Goal: Check status: Check status

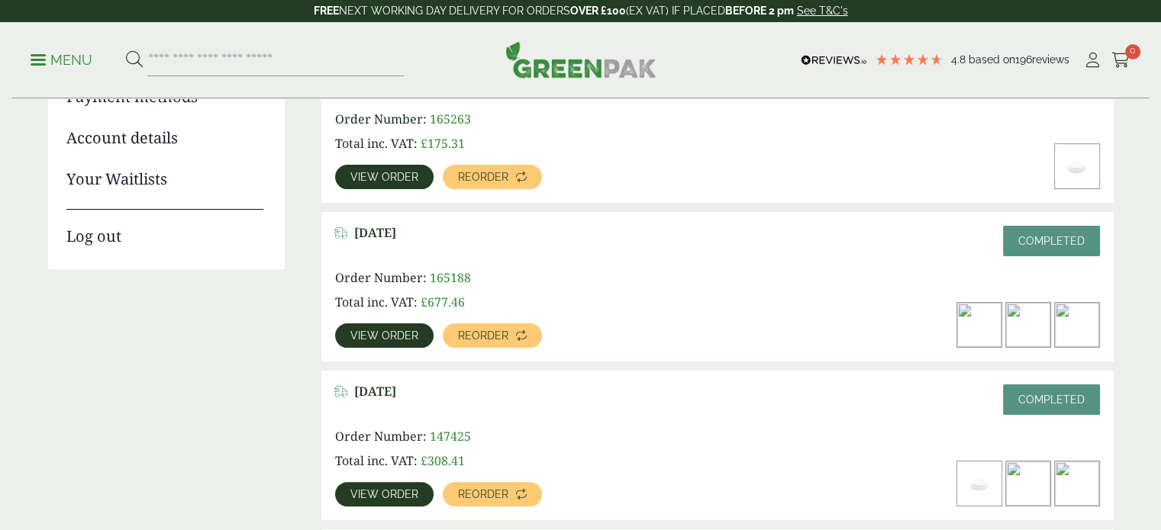
scroll to position [305, 0]
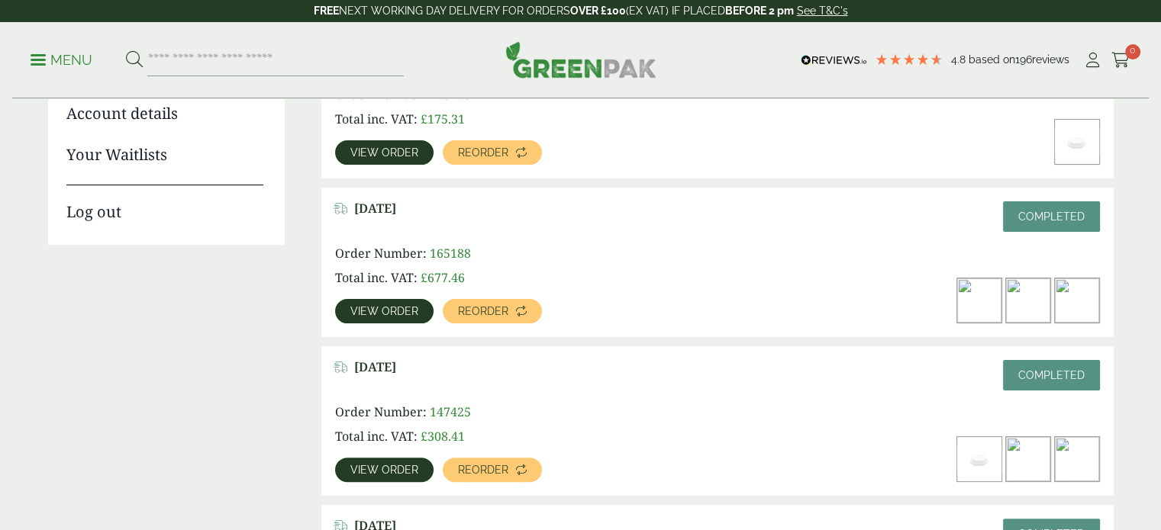
click at [410, 312] on span "View order" at bounding box center [384, 311] width 68 height 11
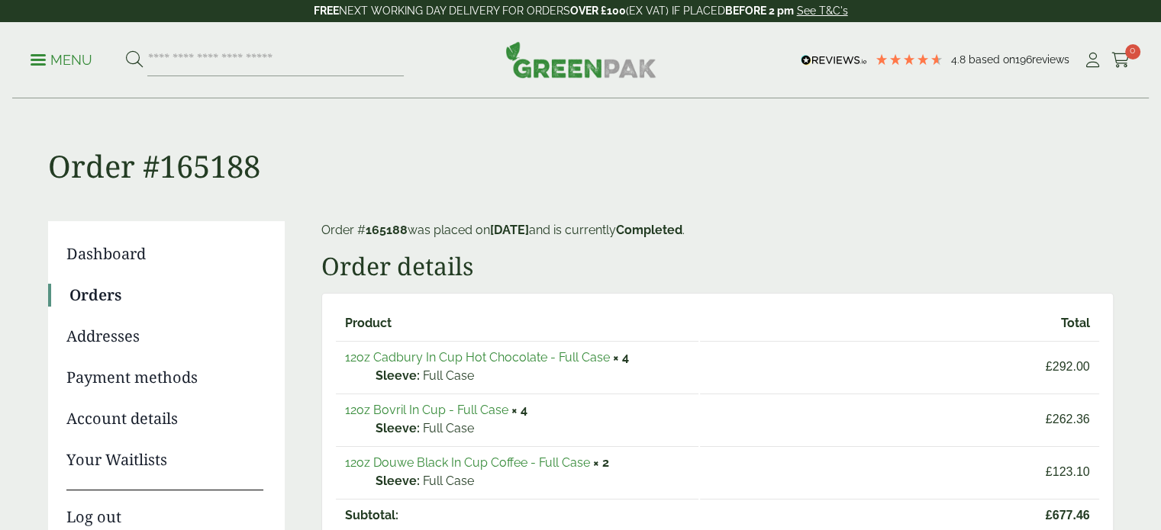
click at [421, 408] on link "12oz Bovril In Cup - Full Case" at bounding box center [426, 410] width 163 height 15
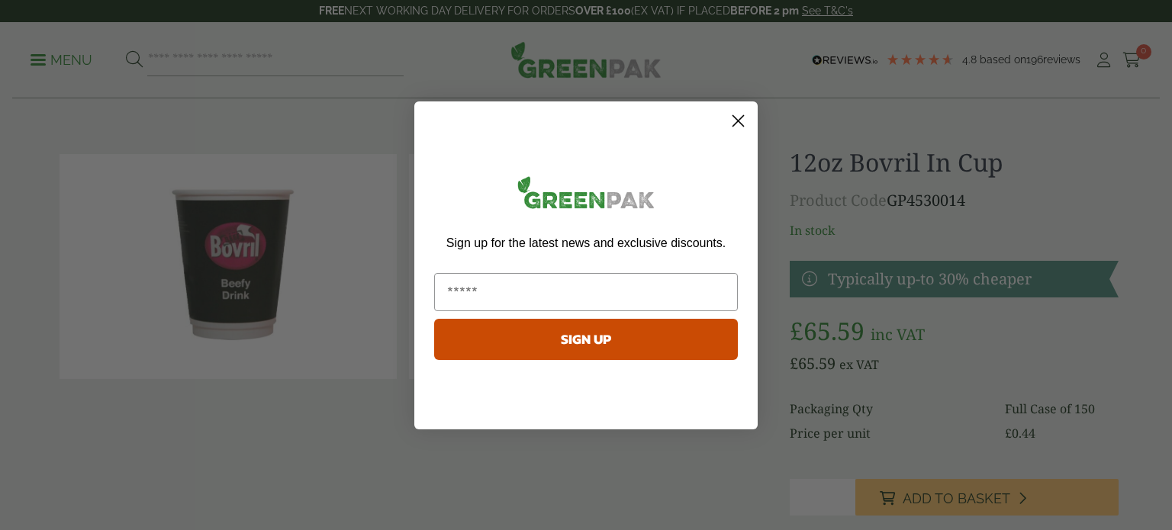
click at [737, 124] on circle "Close dialog" at bounding box center [738, 120] width 25 height 25
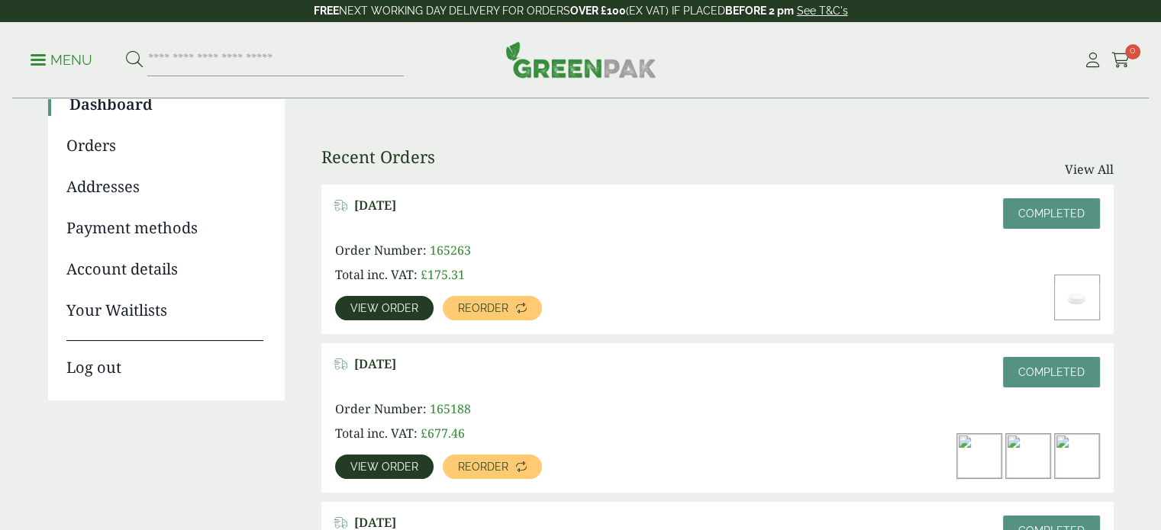
scroll to position [153, 0]
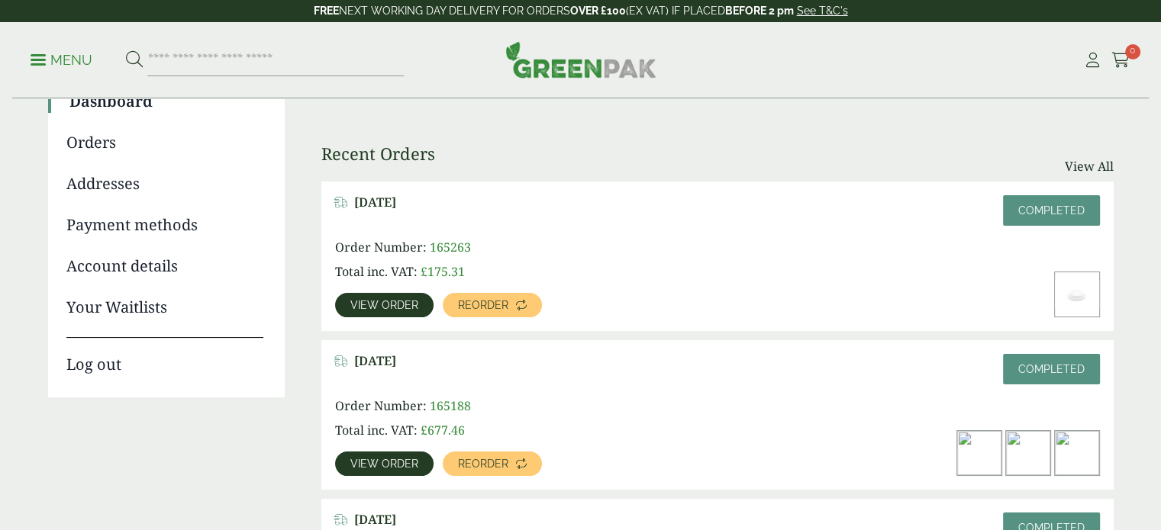
click at [413, 300] on span "View order" at bounding box center [384, 305] width 68 height 11
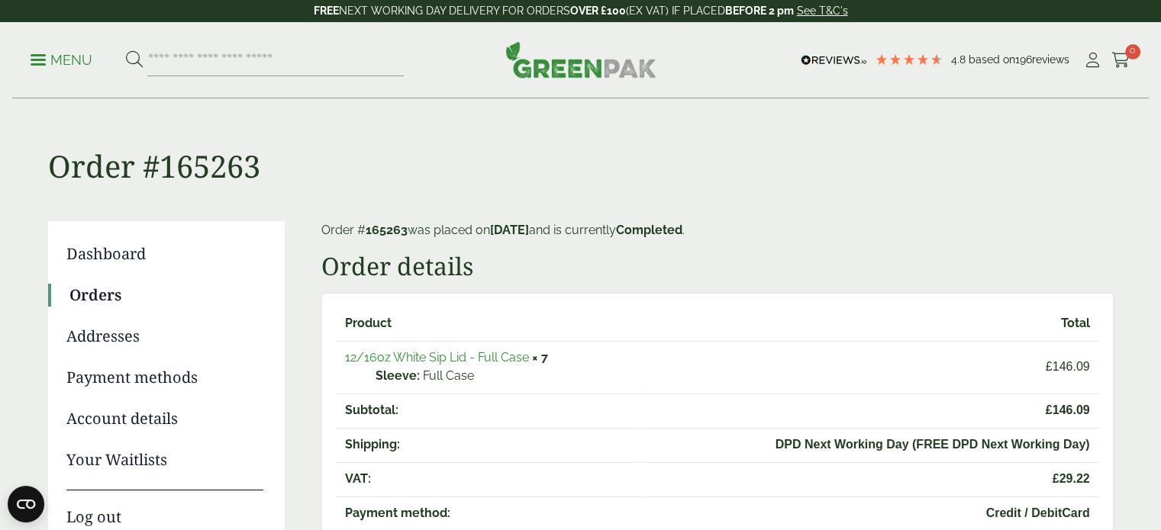
click at [409, 359] on link "12/16oz White Sip Lid - Full Case" at bounding box center [437, 357] width 184 height 15
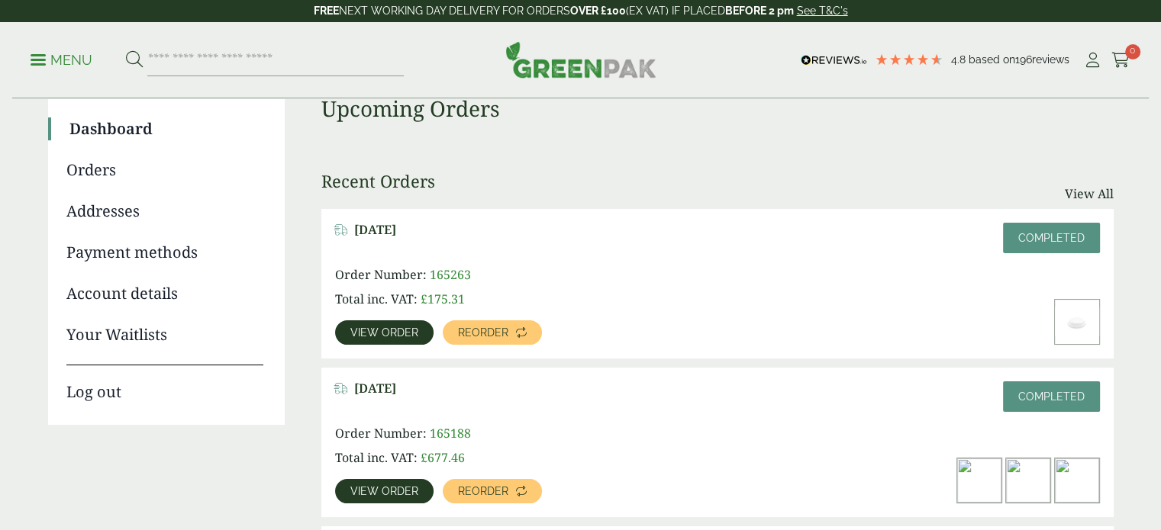
scroll to position [153, 0]
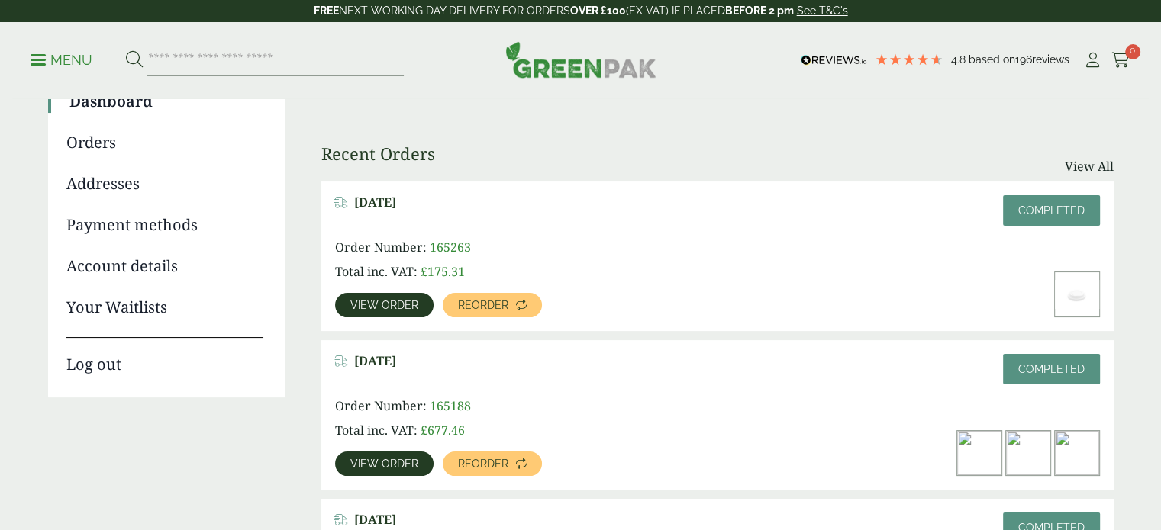
click at [385, 465] on span "View order" at bounding box center [384, 464] width 68 height 11
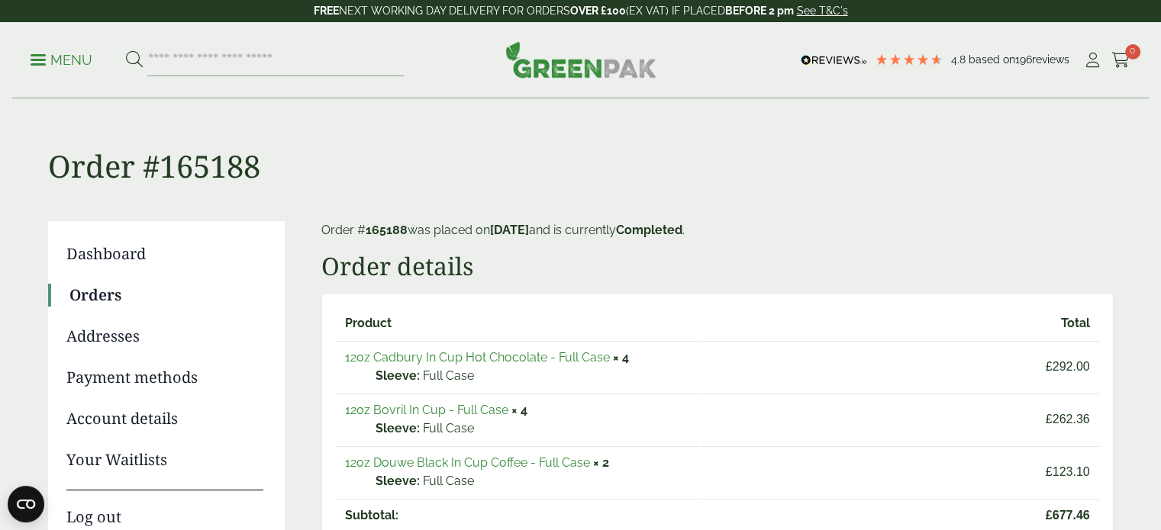
click at [418, 354] on link "12oz Cadbury In Cup Hot Chocolate - Full Case" at bounding box center [477, 357] width 265 height 15
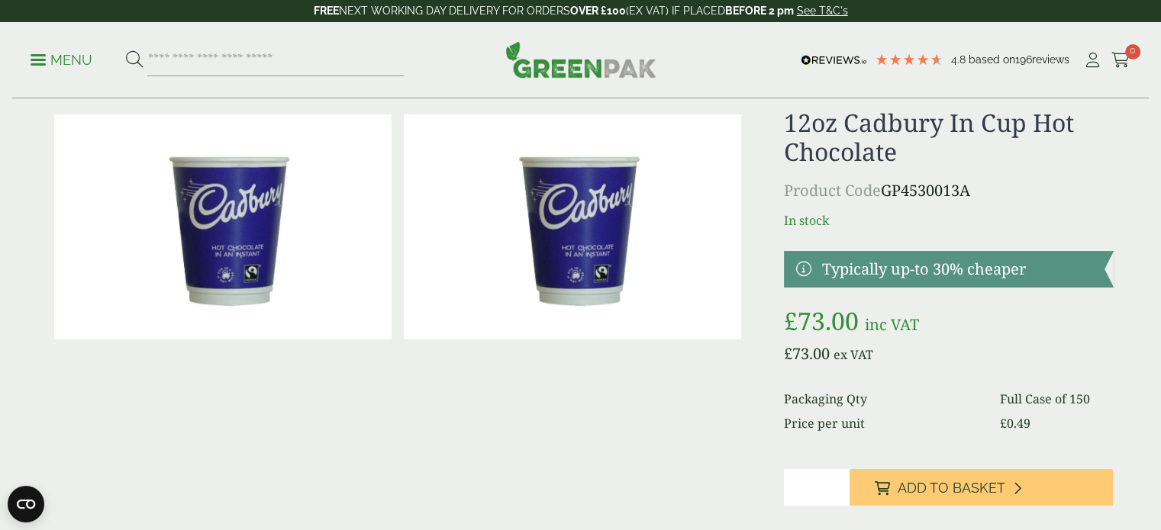
scroll to position [76, 0]
